Goal: Task Accomplishment & Management: Use online tool/utility

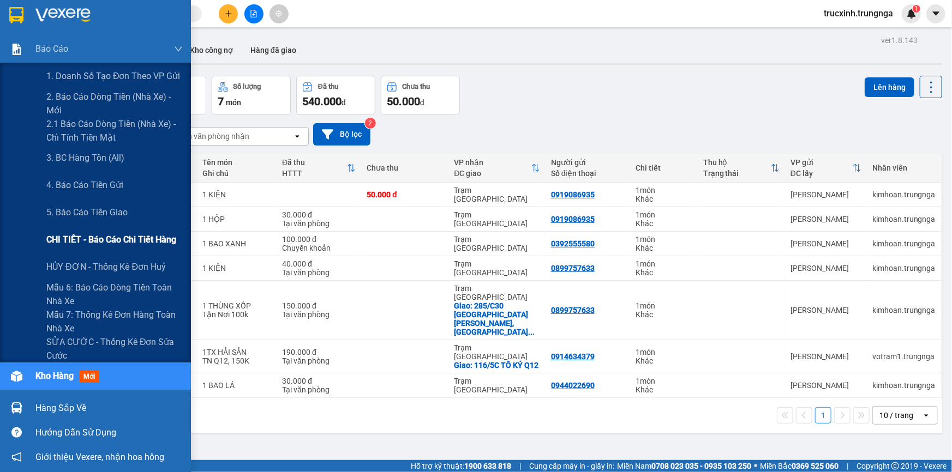
click at [88, 241] on span "CHI TIẾT - Báo cáo chi tiết hàng" at bounding box center [111, 240] width 130 height 14
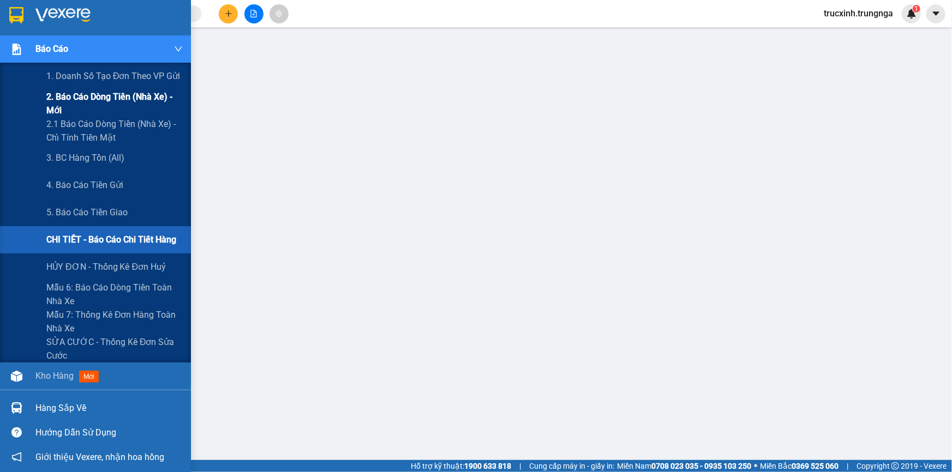
click at [106, 99] on span "2. Báo cáo dòng tiền (nhà xe) - mới" at bounding box center [114, 103] width 136 height 27
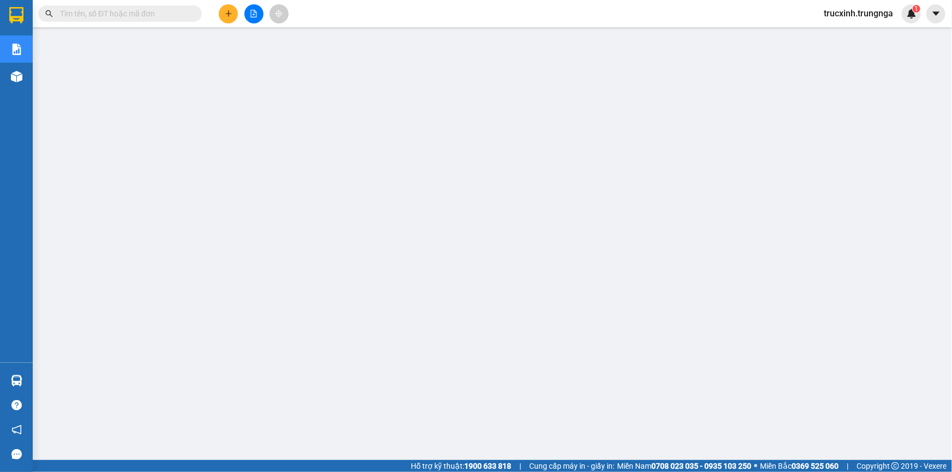
click at [87, 11] on input "text" at bounding box center [124, 14] width 129 height 12
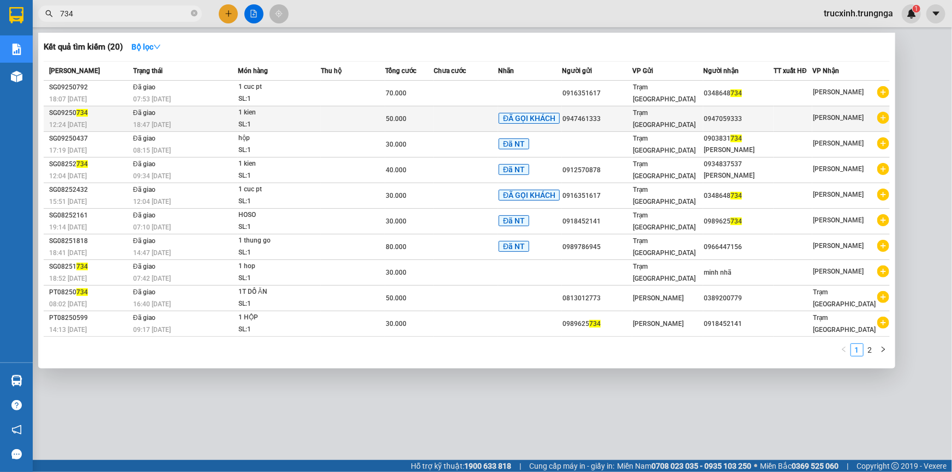
type input "734"
click at [228, 119] on div "18:47 [DATE]" at bounding box center [185, 125] width 104 height 12
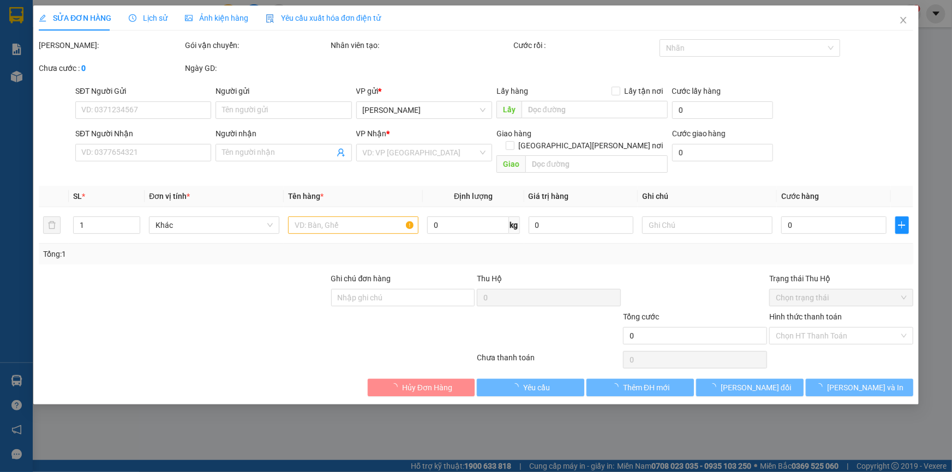
type input "0947461333"
type input "0947059333"
type input "BOT 10K"
type input "50.000"
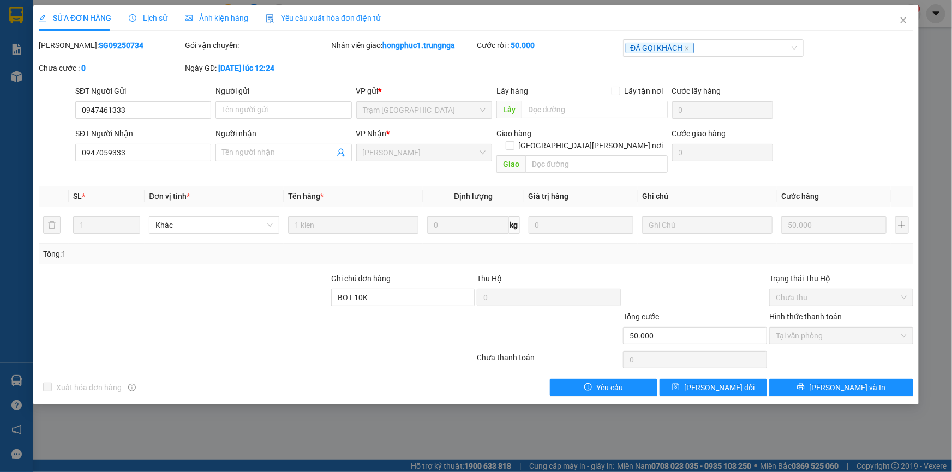
drag, startPoint x: 112, startPoint y: 44, endPoint x: 68, endPoint y: 49, distance: 44.4
click at [68, 49] on div "Mã ĐH: SG09250734" at bounding box center [111, 45] width 144 height 12
copy b "SG09250734"
click at [905, 21] on icon "close" at bounding box center [903, 20] width 9 height 9
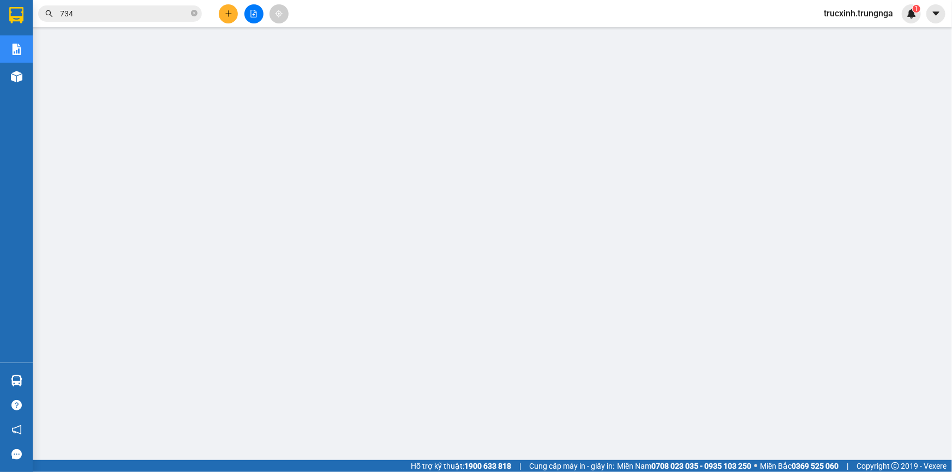
click at [104, 11] on input "734" at bounding box center [124, 14] width 129 height 12
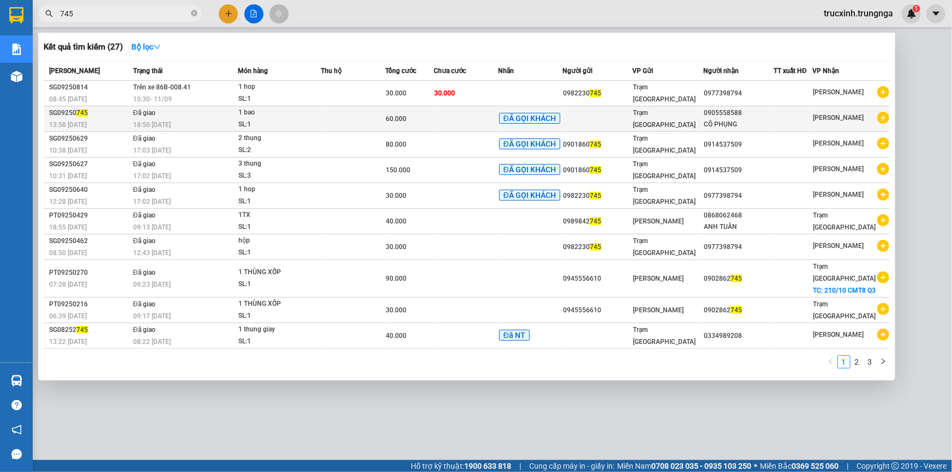
type input "745"
click at [228, 117] on td "Đã giao 18:50 [DATE]" at bounding box center [183, 119] width 107 height 26
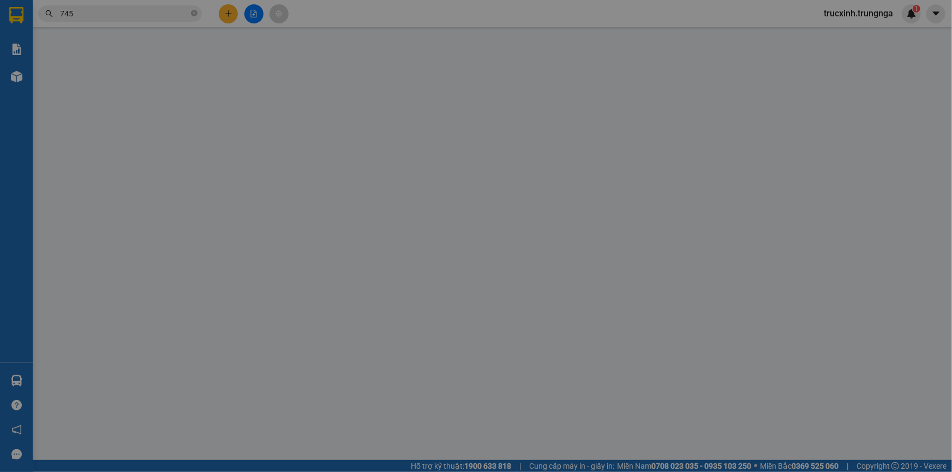
type input "0905558588"
type input "CÔ PHỤNG"
type input "60.000"
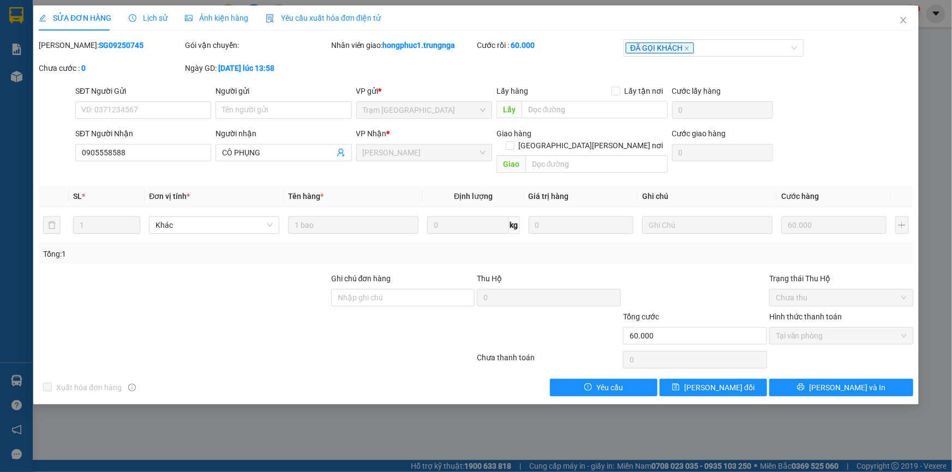
click at [122, 40] on div "Mã ĐH: SG09250745" at bounding box center [111, 45] width 144 height 12
click at [357, 291] on input "Ghi chú đơn hàng" at bounding box center [403, 297] width 144 height 17
type input "bớt 10k"
click at [719, 382] on span "[PERSON_NAME] đổi" at bounding box center [719, 388] width 70 height 12
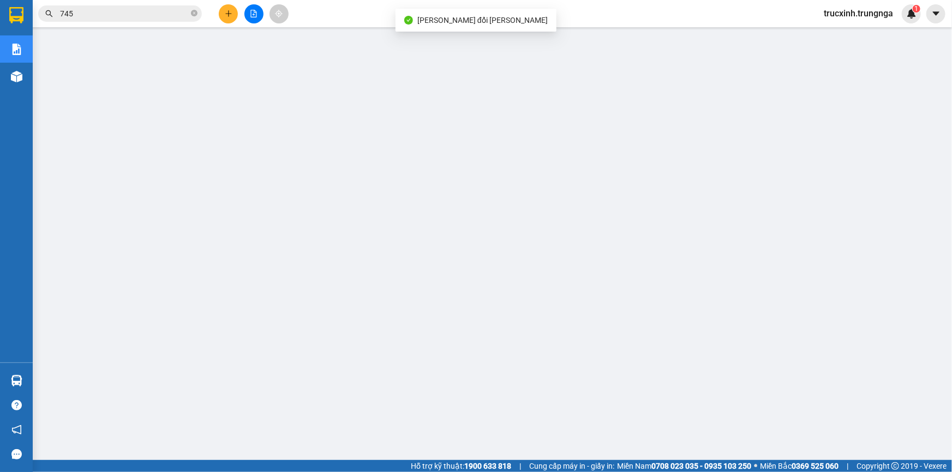
click at [98, 20] on span "745" at bounding box center [120, 13] width 164 height 16
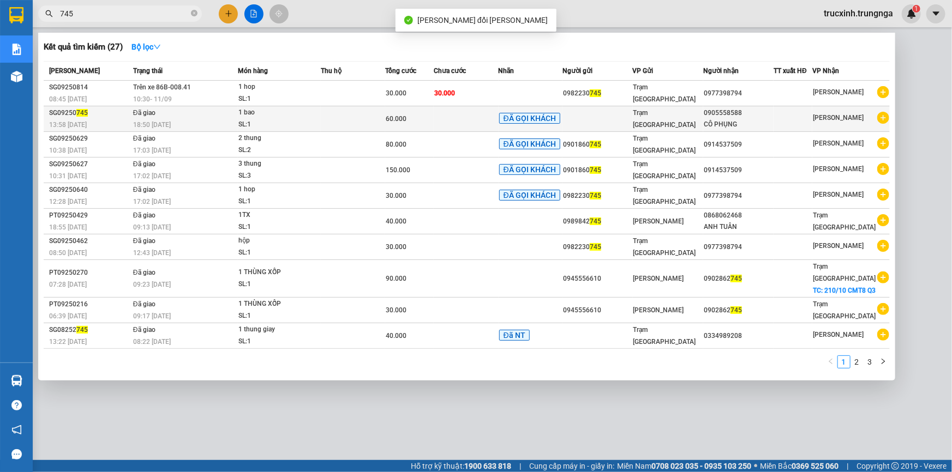
click at [150, 119] on div "18:50 [DATE]" at bounding box center [185, 125] width 104 height 12
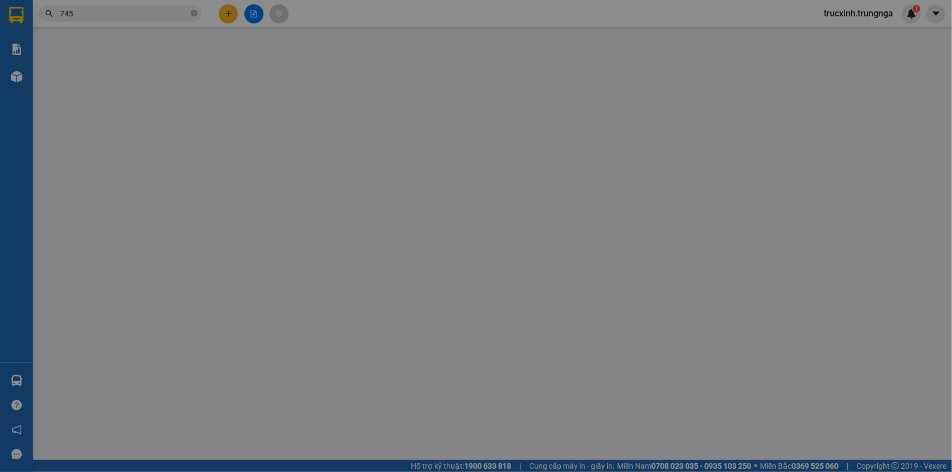
type input "0905558588"
type input "CÔ PHỤNG"
type input "bớt 10k"
type input "60.000"
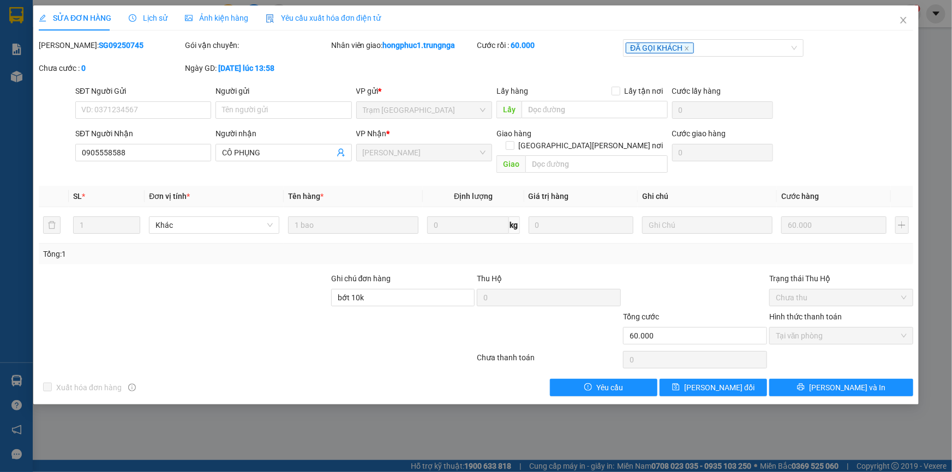
drag, startPoint x: 116, startPoint y: 47, endPoint x: 67, endPoint y: 46, distance: 49.6
click at [67, 46] on div "Mã ĐH: SG09250745" at bounding box center [111, 45] width 144 height 12
copy b "SG09250745"
click at [903, 21] on icon "close" at bounding box center [903, 20] width 6 height 7
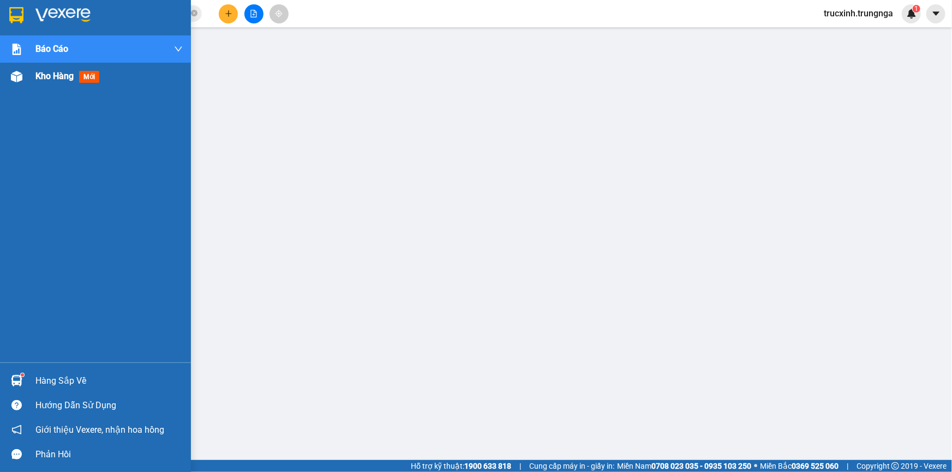
click at [47, 77] on span "Kho hàng" at bounding box center [54, 76] width 38 height 10
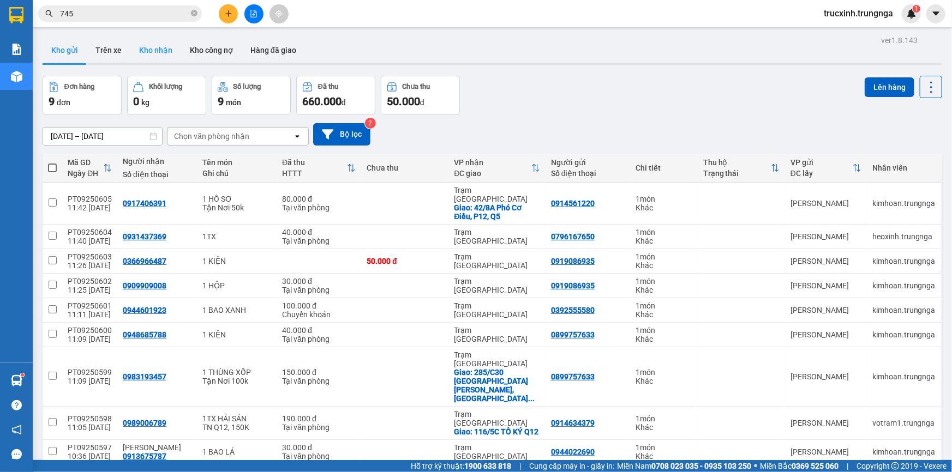
click at [153, 45] on button "Kho nhận" at bounding box center [155, 50] width 51 height 26
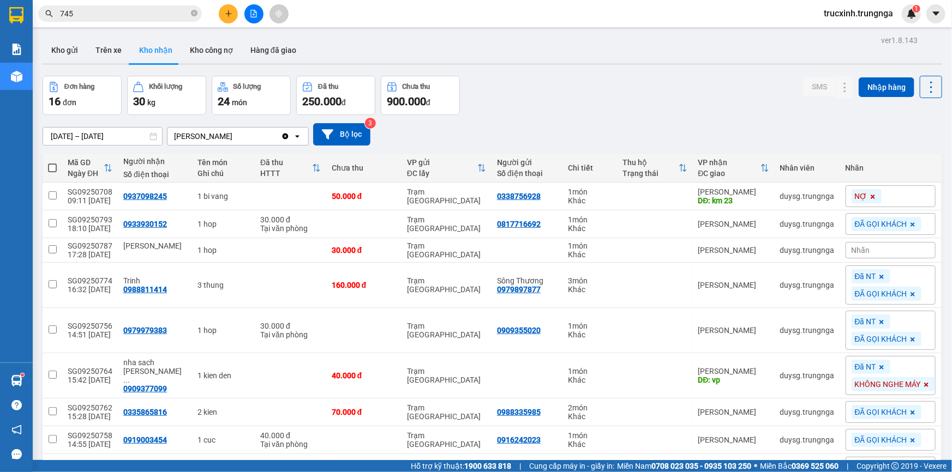
click at [118, 129] on input "[DATE] – [DATE]" at bounding box center [102, 136] width 119 height 17
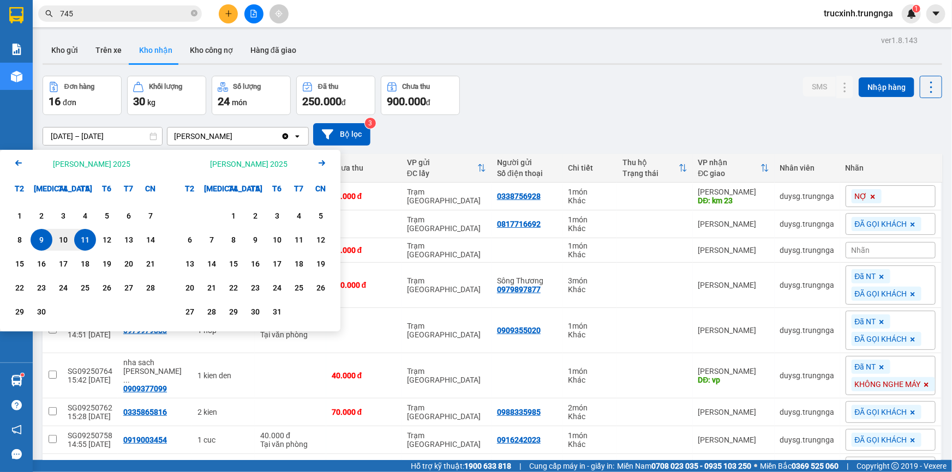
click at [8, 163] on div "Arrow Left [PERSON_NAME] 2025" at bounding box center [85, 164] width 170 height 28
click at [11, 154] on div "Arrow Left [PERSON_NAME] 2025" at bounding box center [85, 164] width 170 height 28
click at [13, 161] on icon "Arrow Left" at bounding box center [18, 163] width 13 height 13
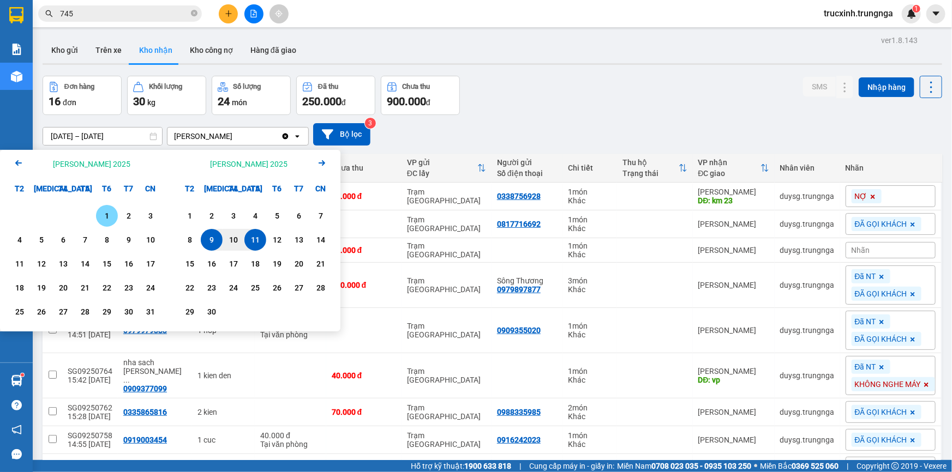
click at [13, 161] on icon "Arrow Left" at bounding box center [18, 163] width 13 height 13
click at [86, 288] on div "24" at bounding box center [84, 287] width 15 height 13
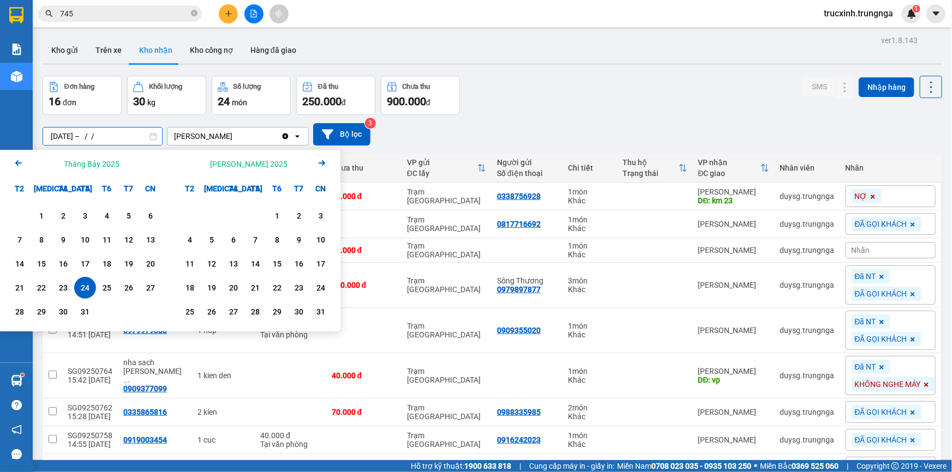
click at [129, 135] on input "[DATE] – / /" at bounding box center [102, 136] width 119 height 17
click at [328, 161] on icon "Arrow Right" at bounding box center [321, 163] width 13 height 13
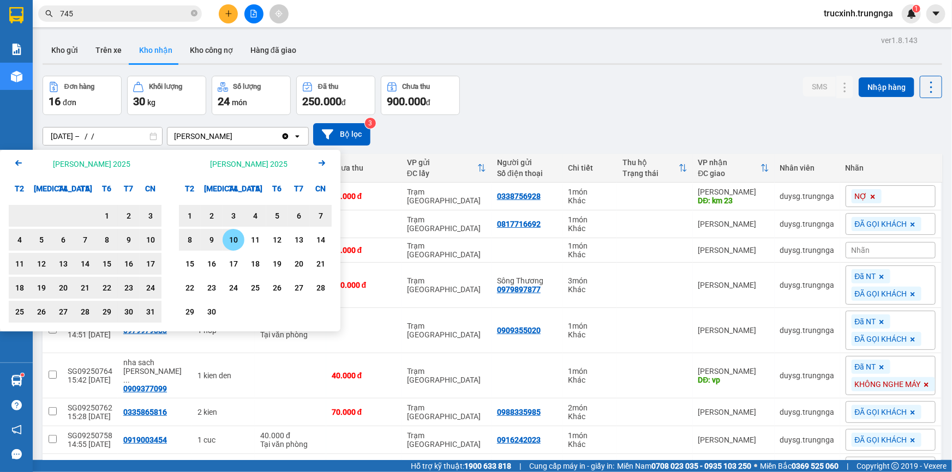
click at [236, 239] on div "10" at bounding box center [233, 239] width 15 height 13
type input "[DATE] – [DATE]"
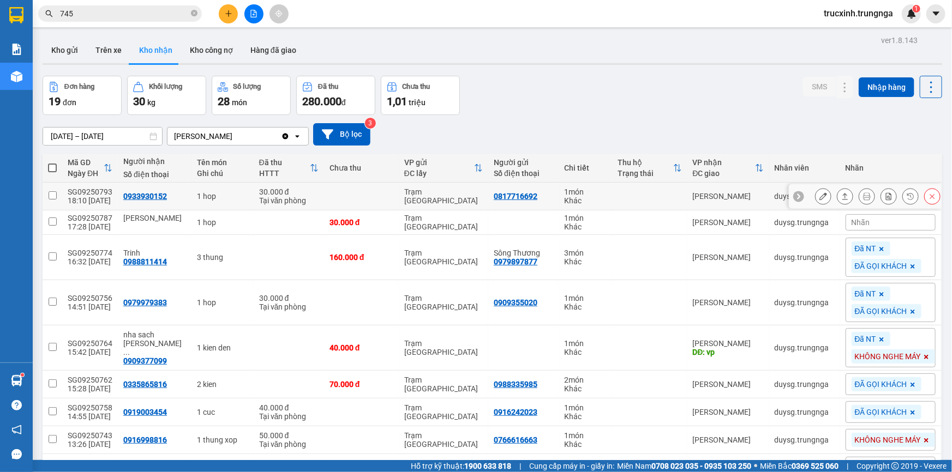
scroll to position [92, 0]
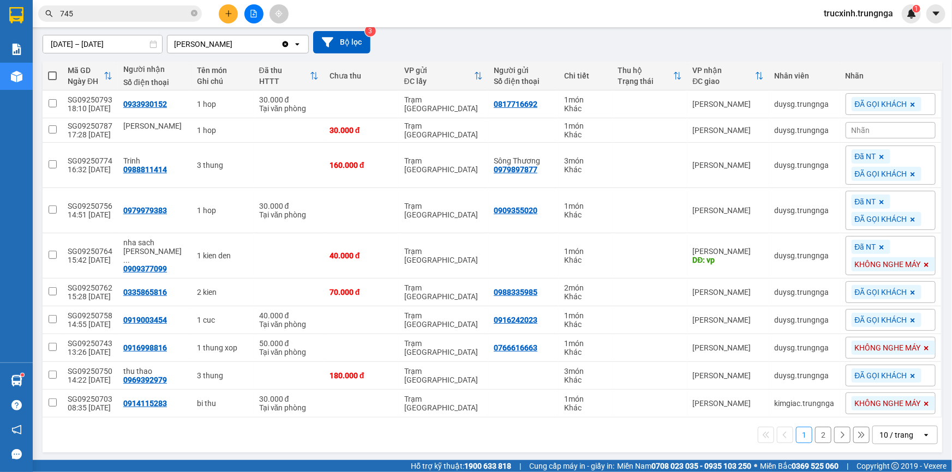
click at [897, 436] on div "10 / trang" at bounding box center [896, 435] width 34 height 11
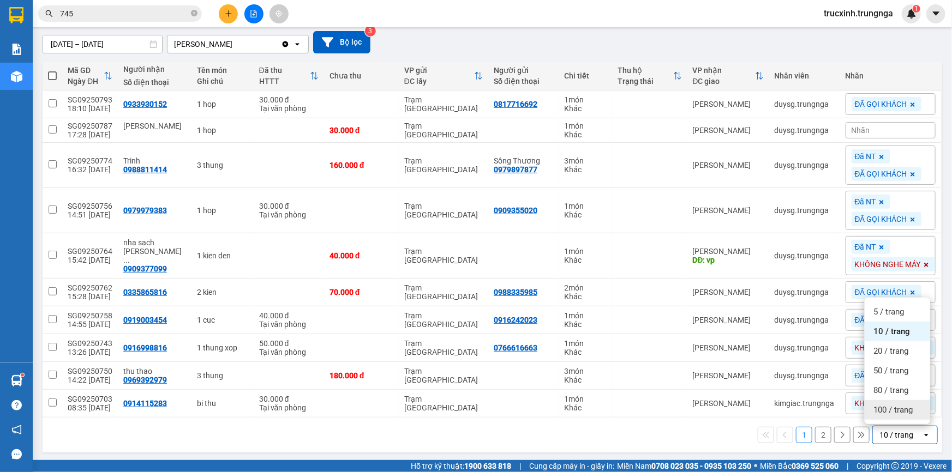
click at [881, 412] on span "100 / trang" at bounding box center [892, 410] width 39 height 11
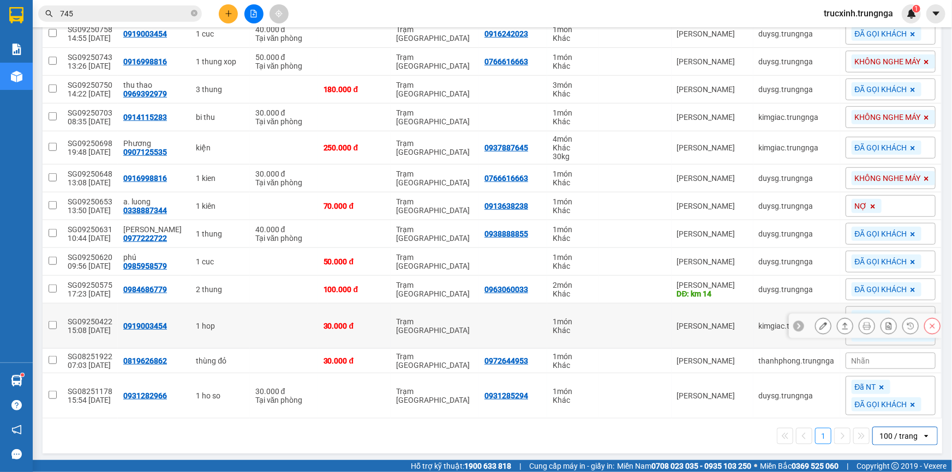
scroll to position [379, 0]
click at [115, 14] on input "745" at bounding box center [124, 14] width 129 height 12
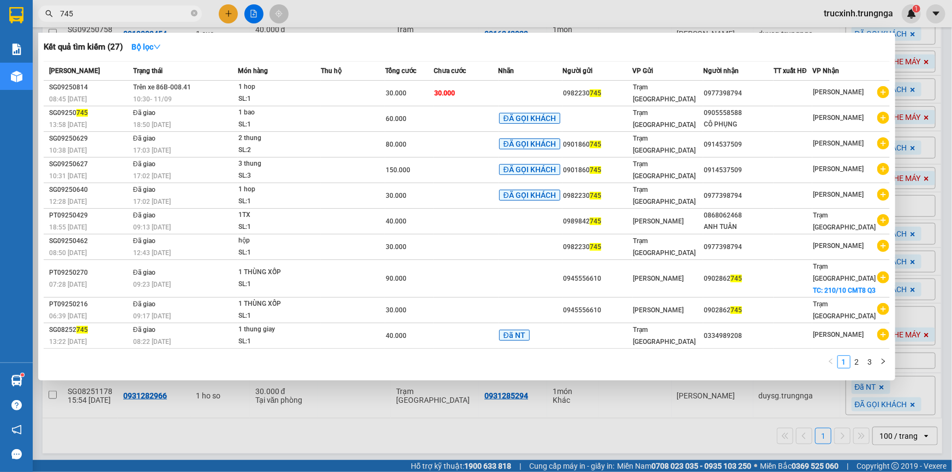
click at [115, 14] on input "745" at bounding box center [124, 14] width 129 height 12
paste input "SG09250708"
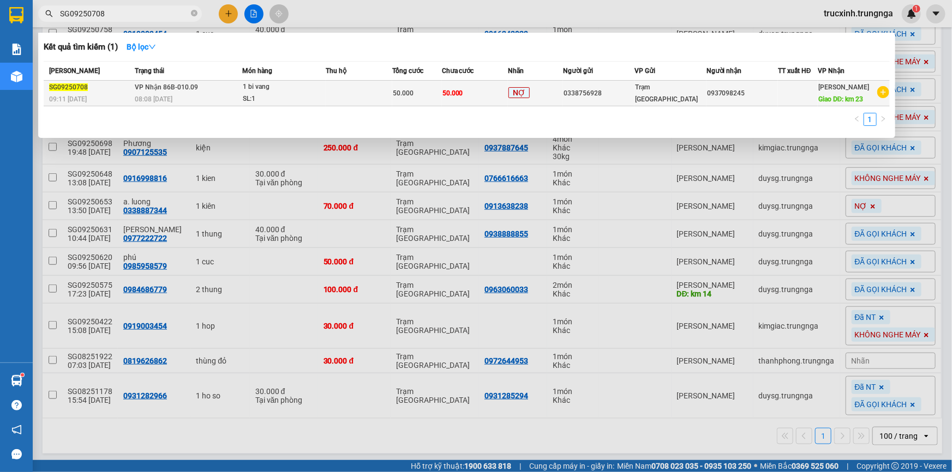
type input "SG09250708"
click at [245, 94] on div "SL: 1" at bounding box center [284, 99] width 82 height 12
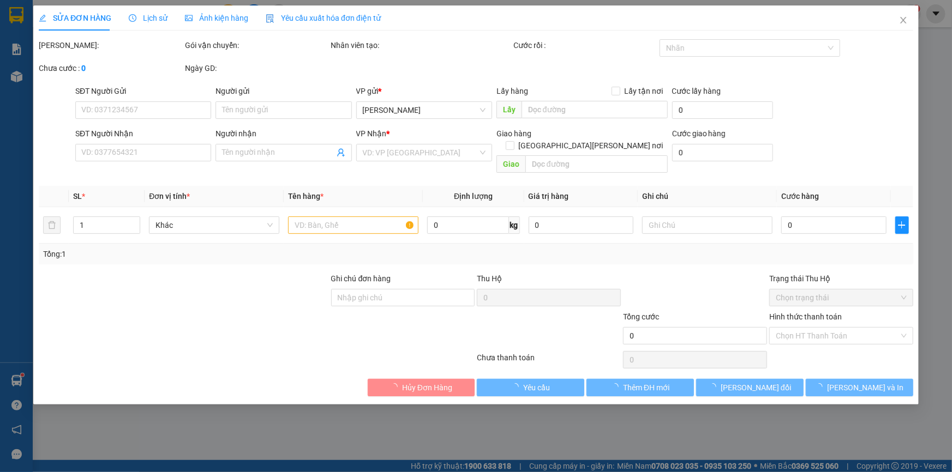
type input "0338756928"
type input "0937098245"
type input "km 23"
type input "C [PERSON_NAME]"
type input "50.000"
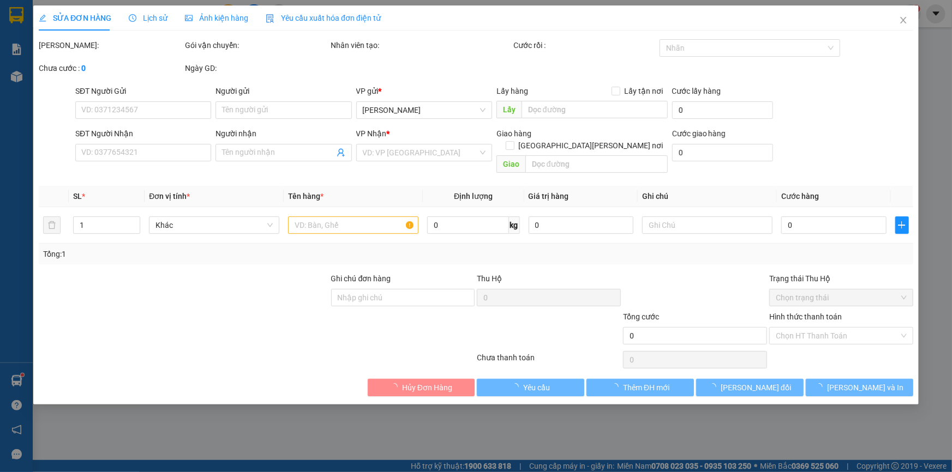
type input "50.000"
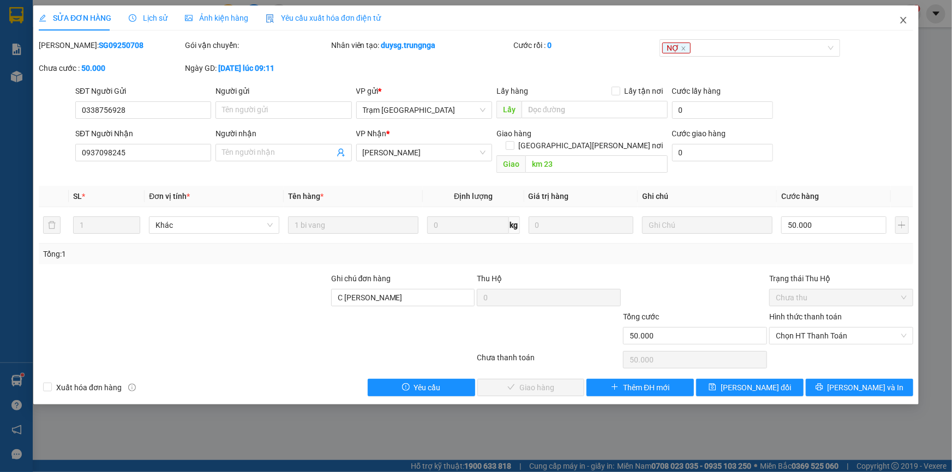
drag, startPoint x: 903, startPoint y: 19, endPoint x: 115, endPoint y: 19, distance: 788.1
click at [903, 19] on icon "close" at bounding box center [903, 20] width 9 height 9
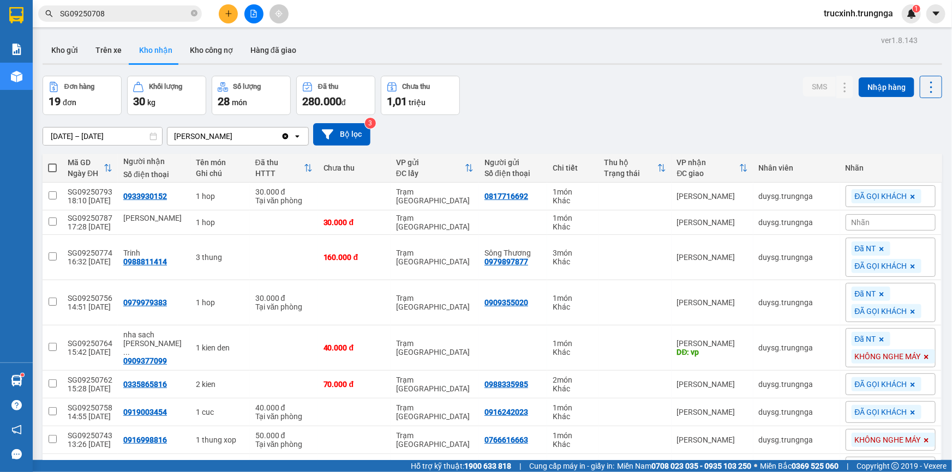
click at [153, 14] on input "SG09250708" at bounding box center [124, 14] width 129 height 12
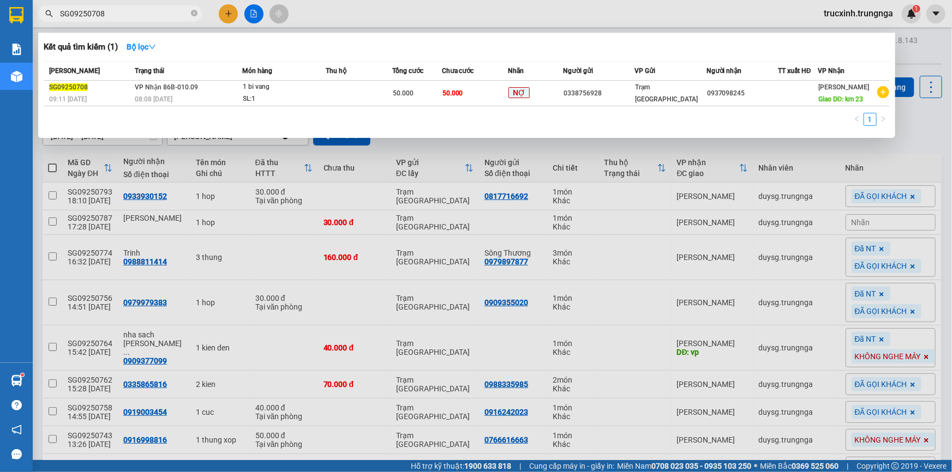
click at [153, 14] on input "SG09250708" at bounding box center [124, 14] width 129 height 12
paste input "64"
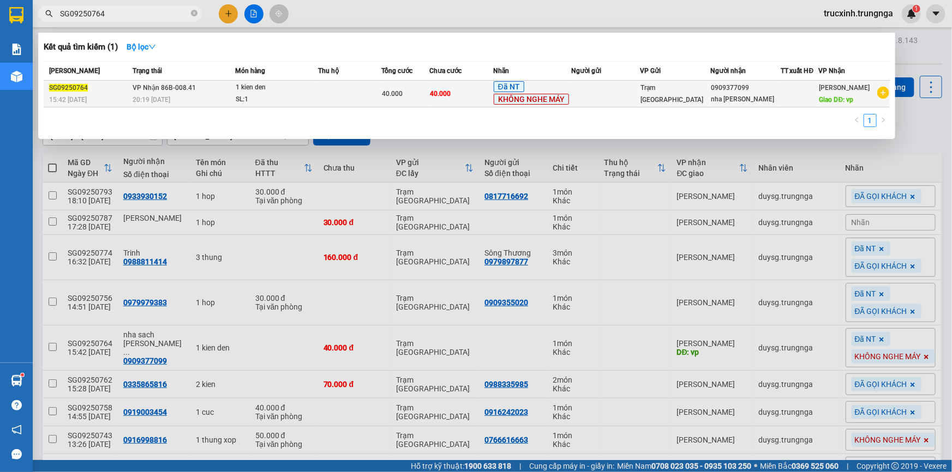
type input "SG09250764"
click at [188, 93] on td "[PERSON_NAME] 86B-008.41 20:19 [DATE]" at bounding box center [183, 94] width 106 height 27
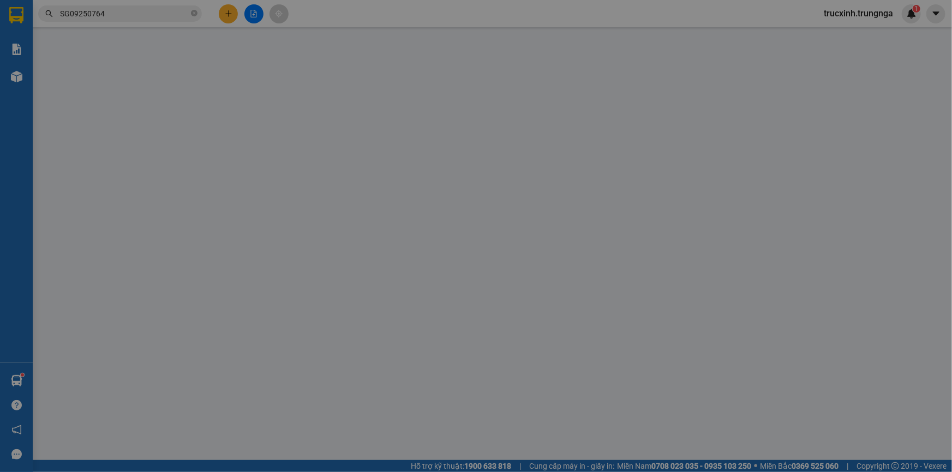
type input "0909377099"
type input "nha [PERSON_NAME]"
type input "vp"
type input "40.000"
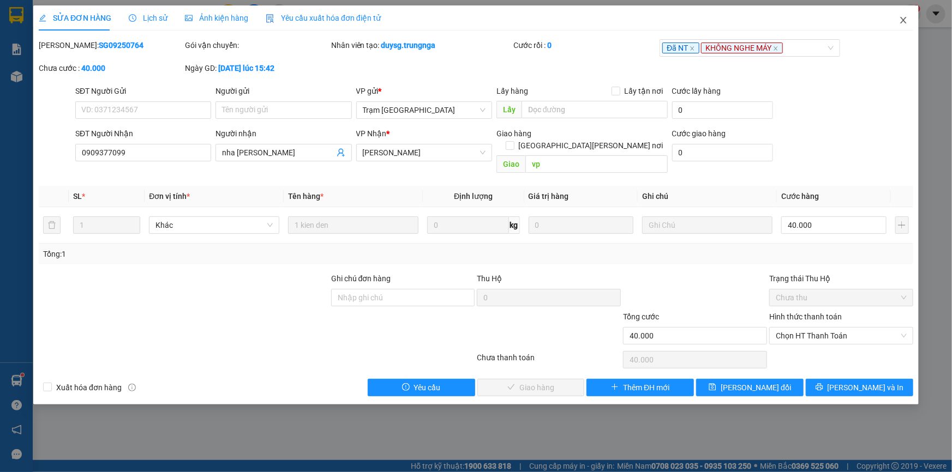
click at [907, 20] on icon "close" at bounding box center [903, 20] width 9 height 9
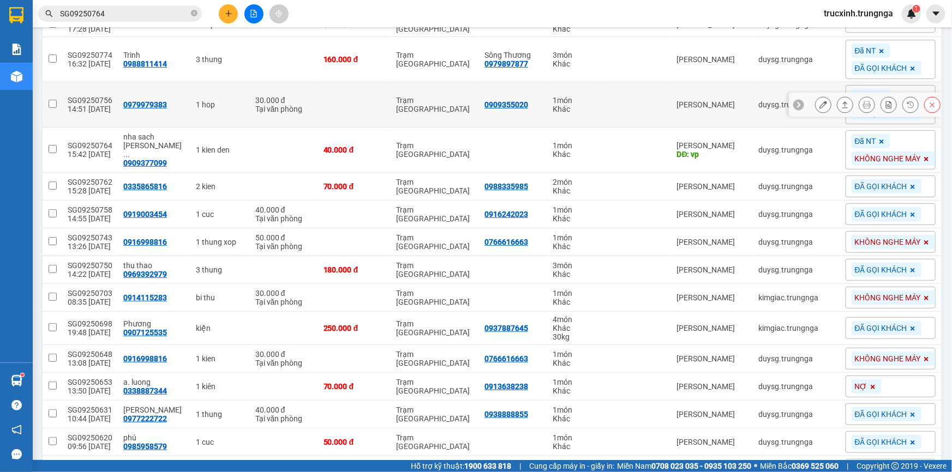
scroll to position [49, 0]
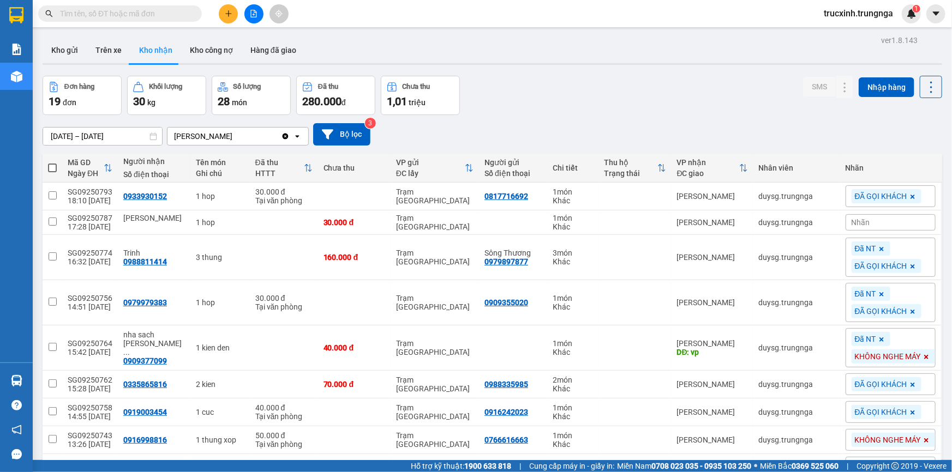
click at [80, 135] on input "[DATE] – [DATE]" at bounding box center [102, 136] width 119 height 17
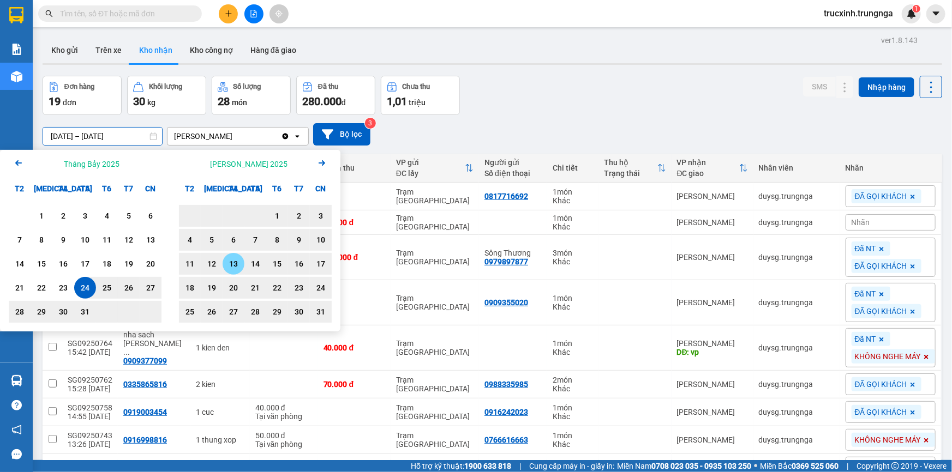
click at [234, 262] on div "13" at bounding box center [233, 263] width 15 height 13
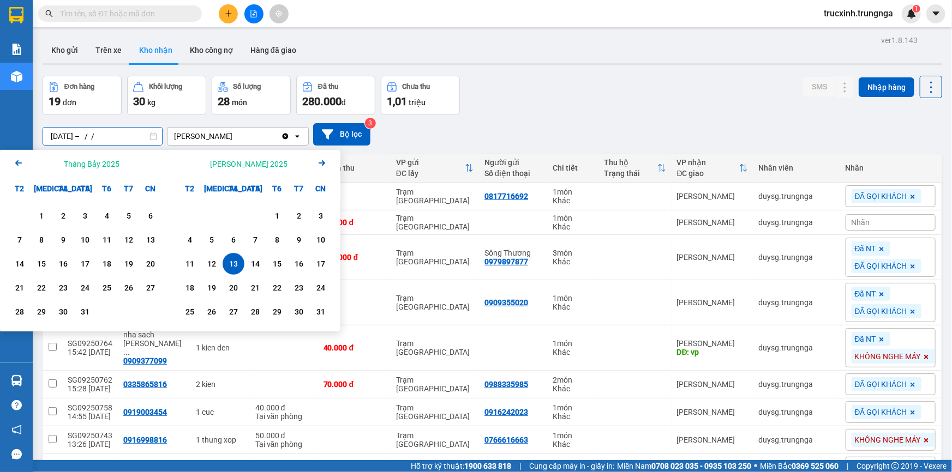
click at [127, 138] on input "13/08/2025 – / /" at bounding box center [102, 136] width 119 height 17
click at [139, 142] on input "13/08/2025 – / /" at bounding box center [102, 136] width 119 height 17
click at [321, 163] on icon "Next month." at bounding box center [322, 162] width 7 height 5
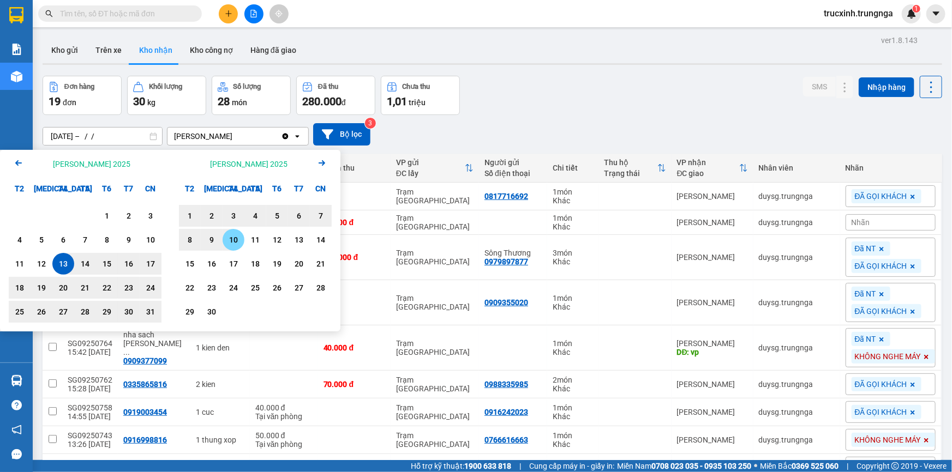
click at [233, 241] on div "10" at bounding box center [233, 239] width 15 height 13
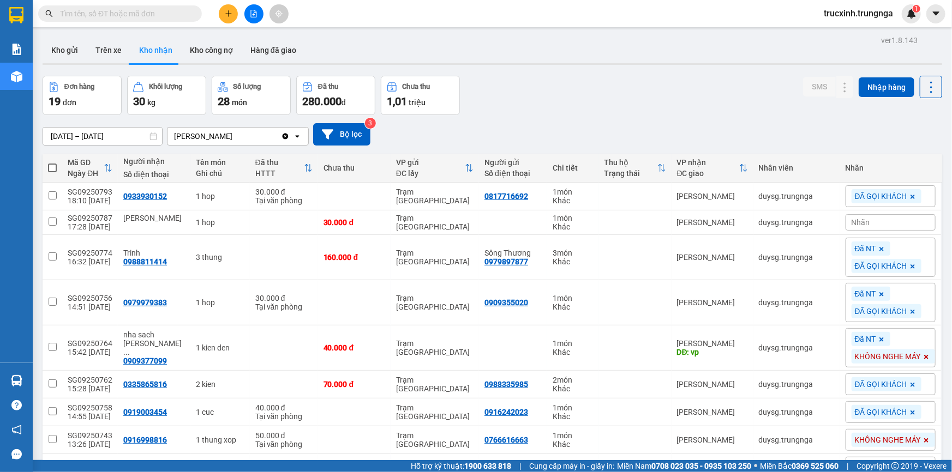
click at [127, 136] on input "13/08/2025 – 10/09/2025" at bounding box center [102, 136] width 119 height 17
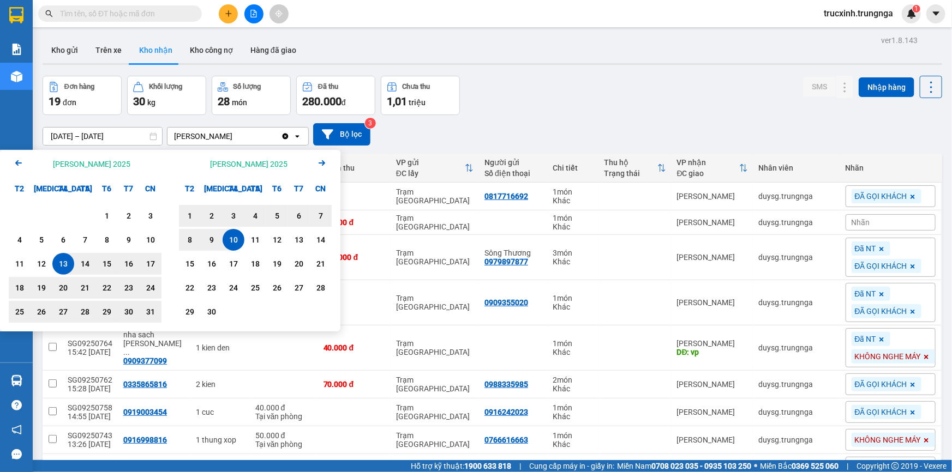
click at [61, 262] on div "13" at bounding box center [63, 263] width 15 height 13
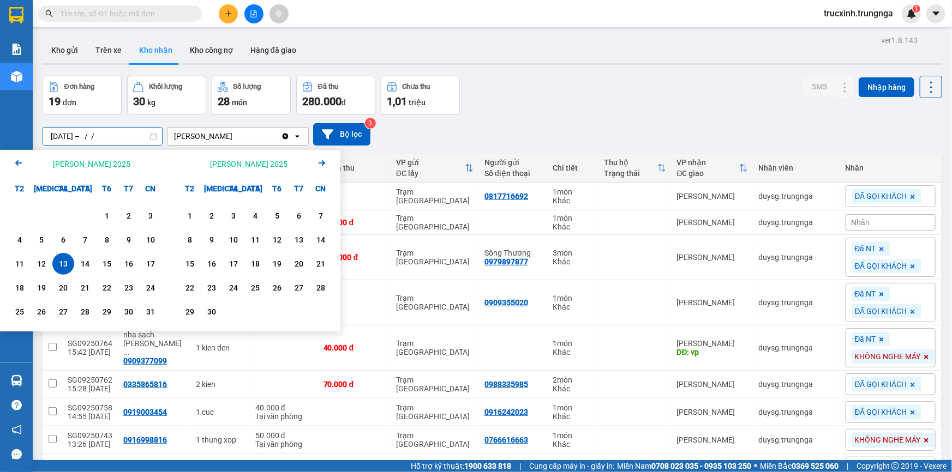
click at [117, 136] on input "13/08/2025 – / /" at bounding box center [102, 136] width 119 height 17
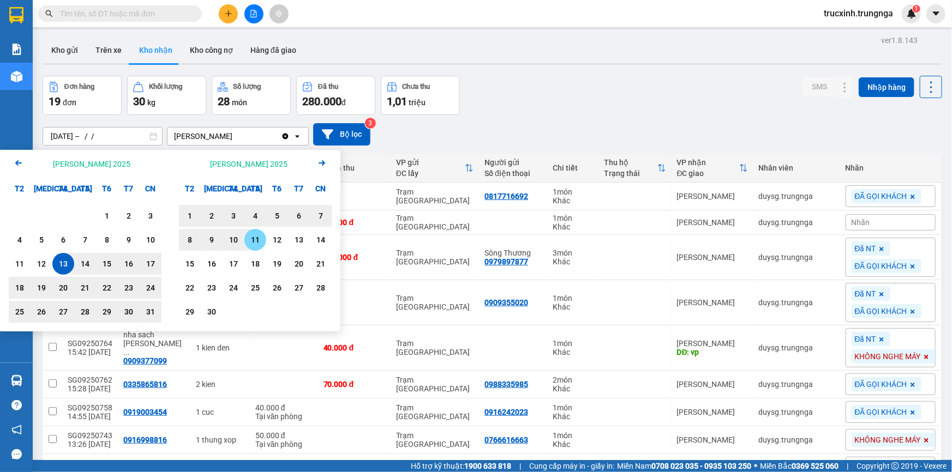
click at [257, 240] on div "11" at bounding box center [255, 239] width 15 height 13
type input "13/08/2025 – 11/09/2025"
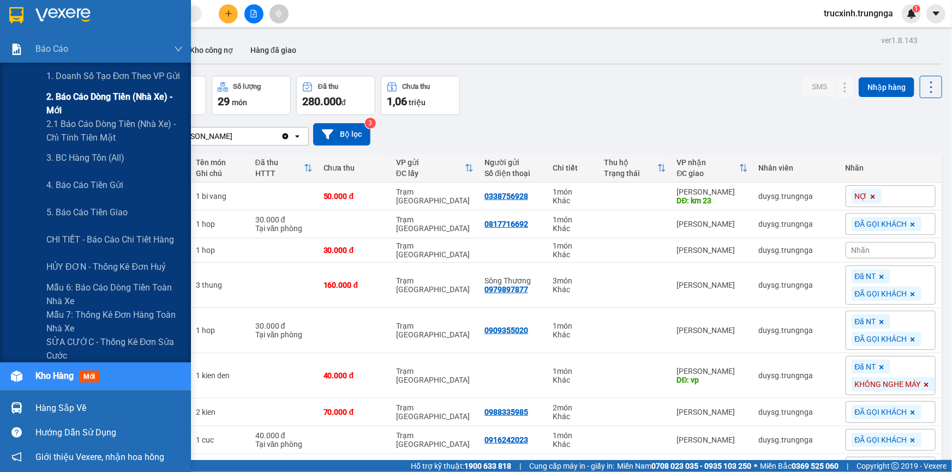
click at [82, 97] on span "2. Báo cáo dòng tiền (nhà xe) - mới" at bounding box center [114, 103] width 136 height 27
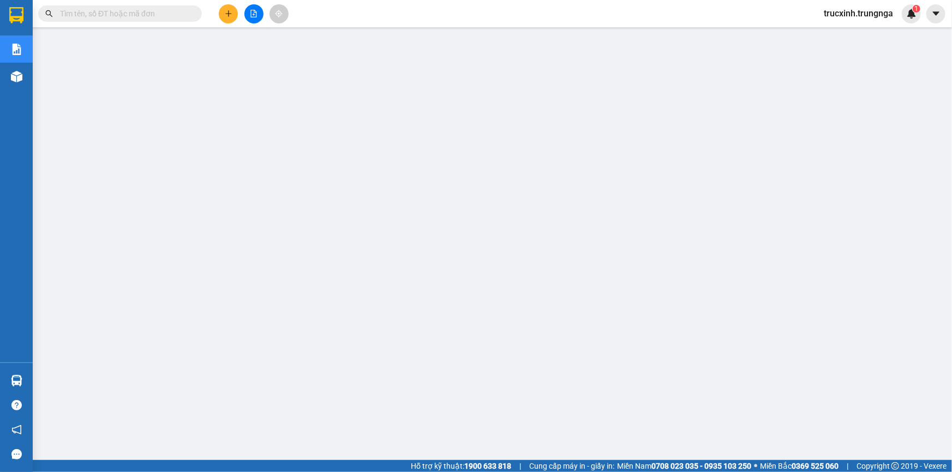
click at [142, 16] on input "text" at bounding box center [124, 14] width 129 height 12
paste input "SG09250719"
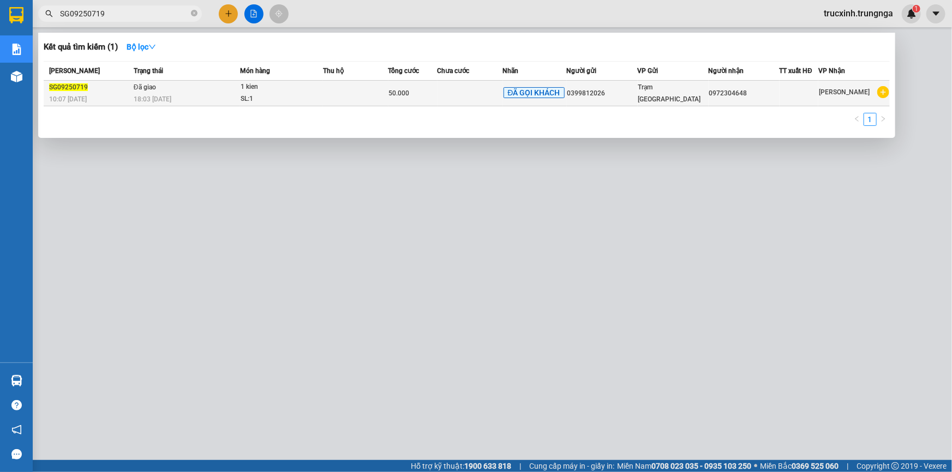
type input "SG09250719"
click at [188, 98] on div "18:03 - 10/09" at bounding box center [187, 99] width 106 height 12
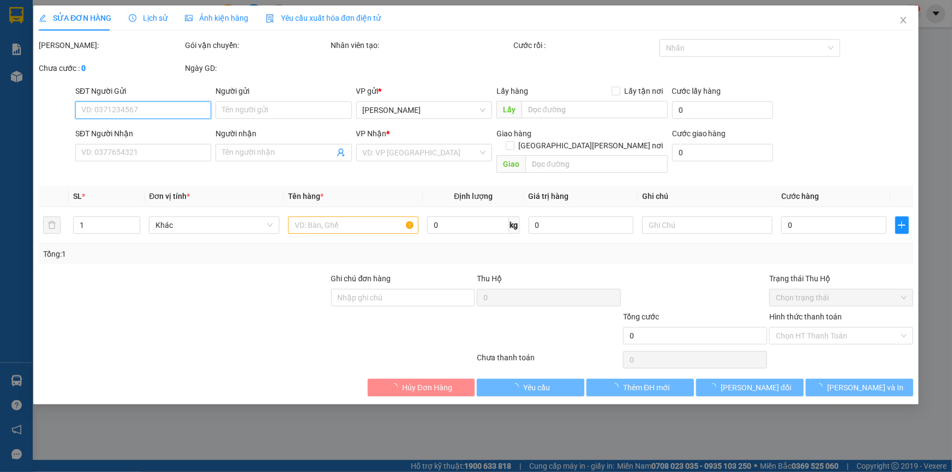
type input "0399812026"
type input "0972304648"
type input "50.000"
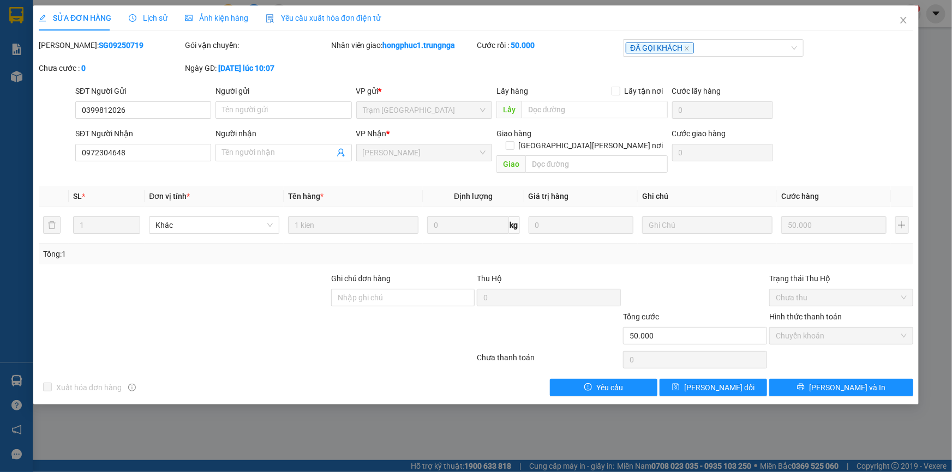
click at [147, 20] on span "Lịch sử" at bounding box center [148, 18] width 39 height 9
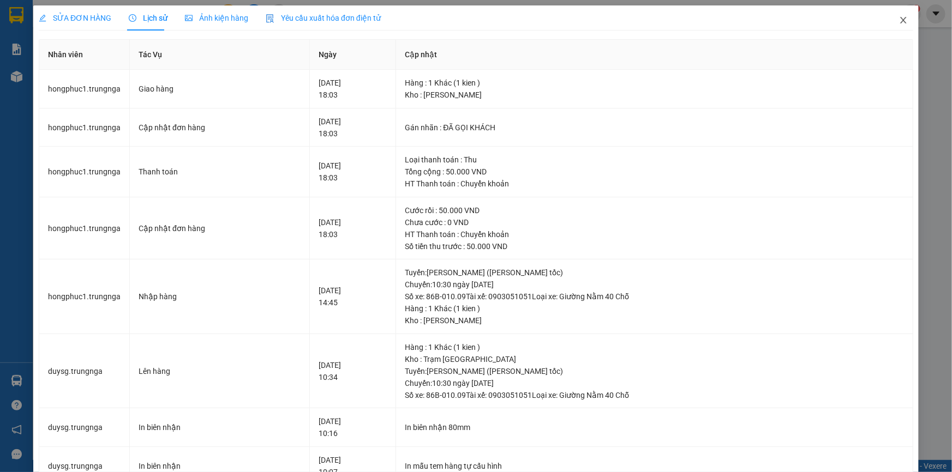
click at [899, 22] on icon "close" at bounding box center [903, 20] width 9 height 9
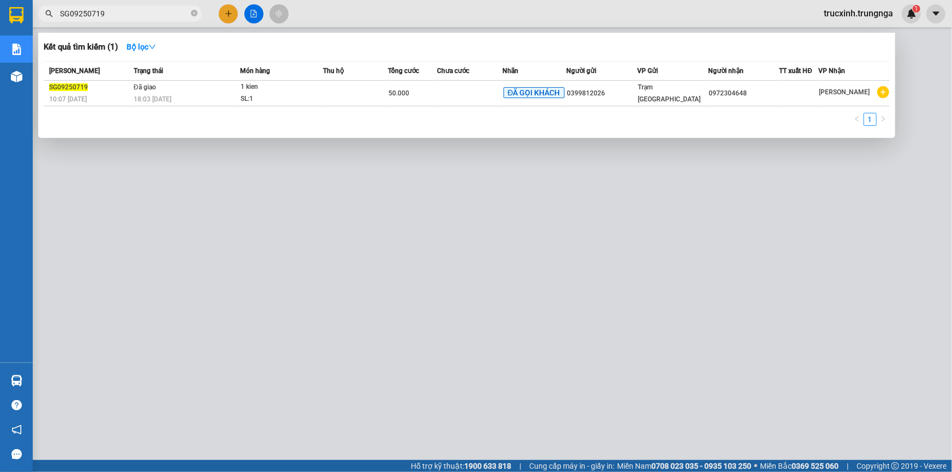
click at [119, 15] on input "SG09250719" at bounding box center [124, 14] width 129 height 12
paste input "3"
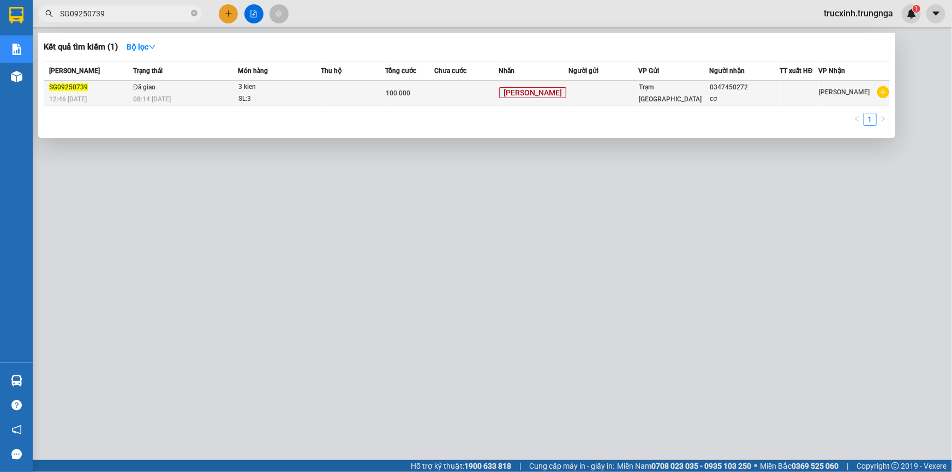
type input "SG09250739"
click at [263, 92] on div "3 kien" at bounding box center [279, 87] width 82 height 12
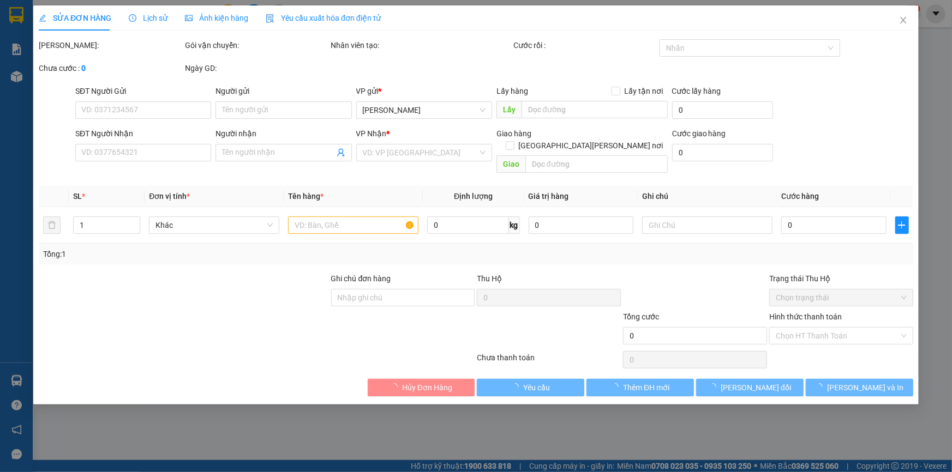
type input "0347450272"
type input "cơ"
type input "CẬU GÙ GIAO TN,"
type input "100.000"
